Goal: Browse casually: Explore the website without a specific task or goal

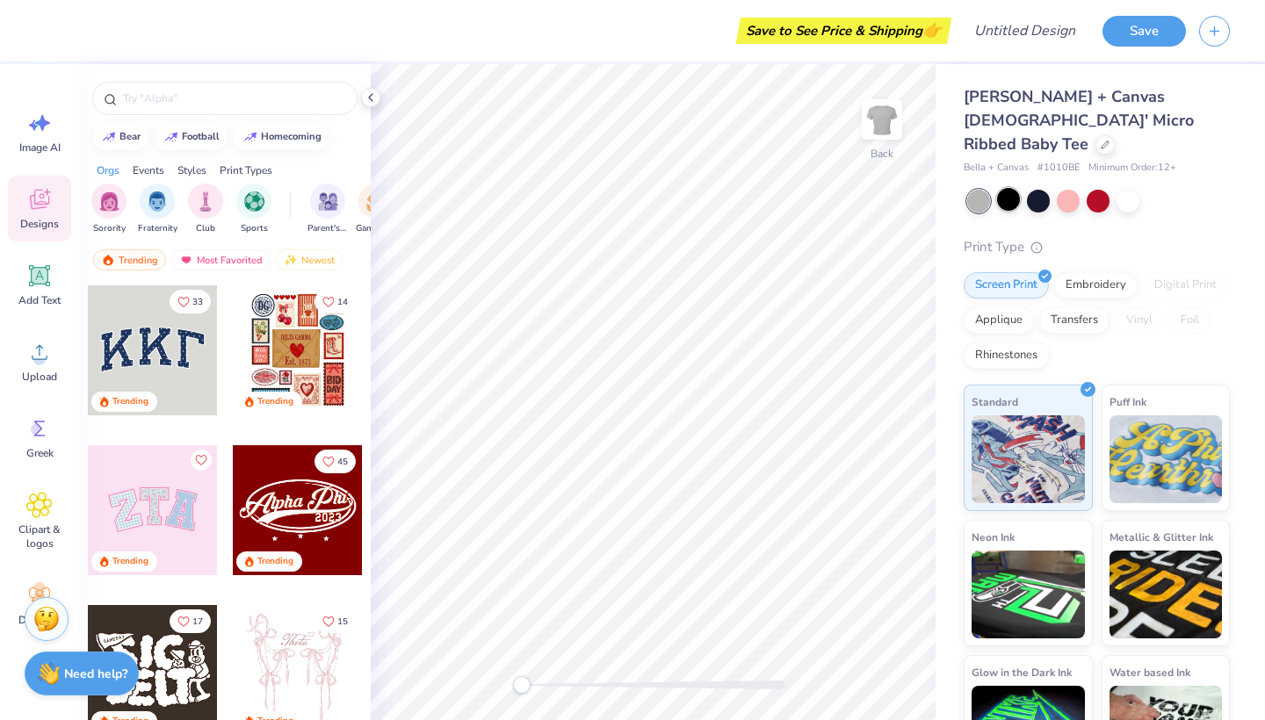
click at [1013, 188] on div at bounding box center [1008, 199] width 23 height 23
click at [1038, 188] on div at bounding box center [1038, 199] width 23 height 23
click at [1066, 188] on div at bounding box center [1068, 199] width 23 height 23
click at [1098, 188] on div at bounding box center [1098, 199] width 23 height 23
click at [1129, 188] on div at bounding box center [1128, 199] width 23 height 23
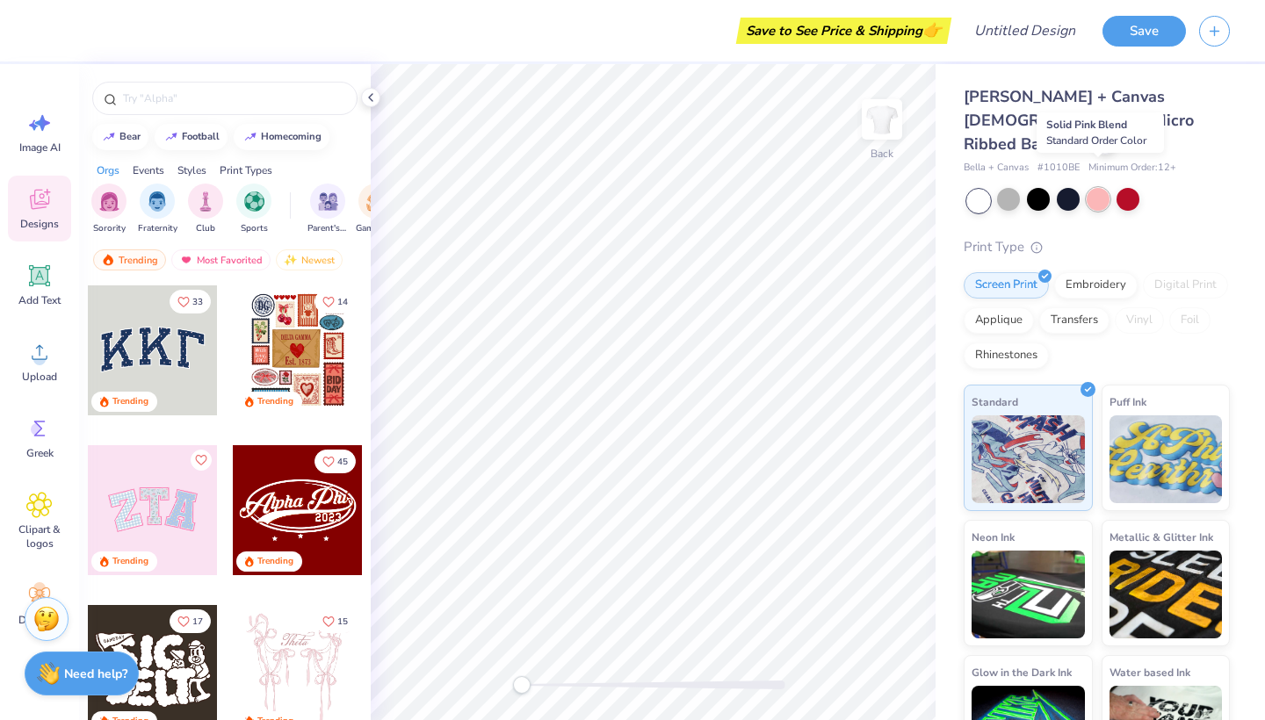
click at [1092, 188] on div at bounding box center [1098, 199] width 23 height 23
click at [1057, 188] on div at bounding box center [1068, 199] width 23 height 23
click at [1033, 188] on div at bounding box center [1038, 199] width 23 height 23
click at [1066, 188] on div at bounding box center [1068, 199] width 23 height 23
click at [1062, 188] on div at bounding box center [1068, 199] width 23 height 23
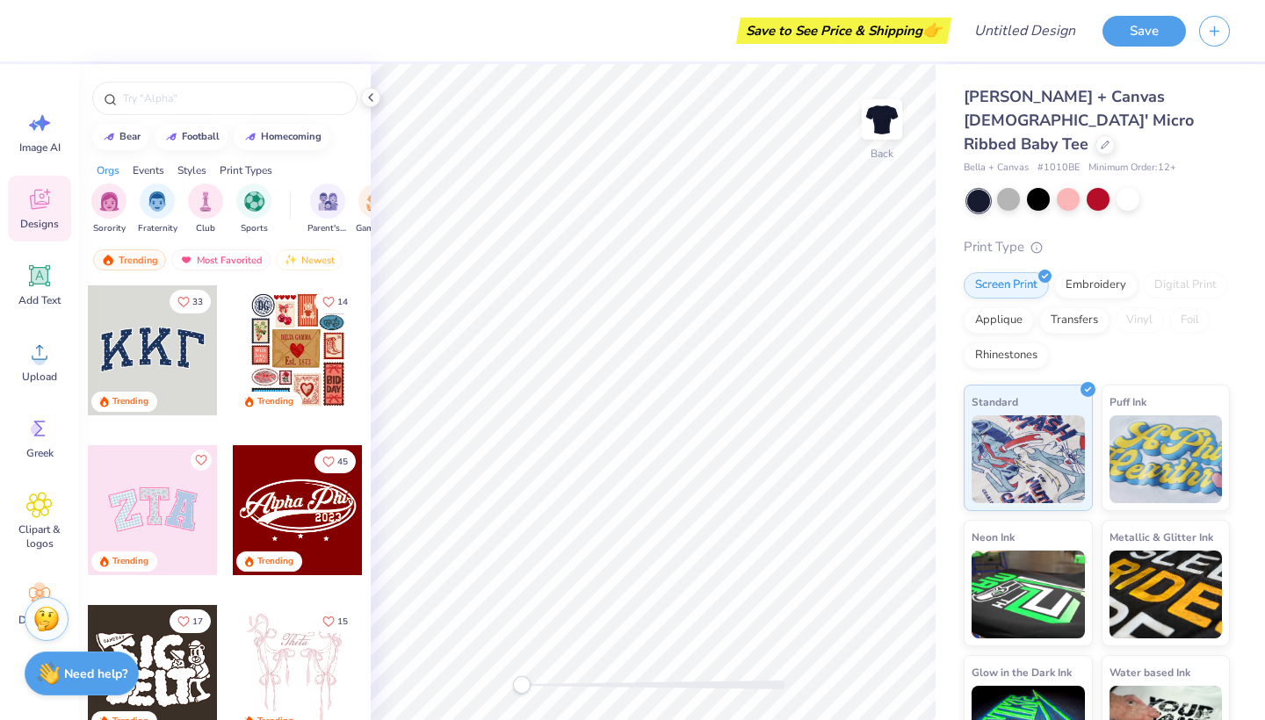
click at [974, 190] on div at bounding box center [978, 201] width 23 height 23
click at [1018, 188] on div at bounding box center [1008, 199] width 23 height 23
click at [1038, 188] on div at bounding box center [1038, 199] width 23 height 23
click at [973, 190] on div at bounding box center [978, 201] width 23 height 23
click at [981, 190] on div at bounding box center [978, 201] width 23 height 23
